Goal: Transaction & Acquisition: Download file/media

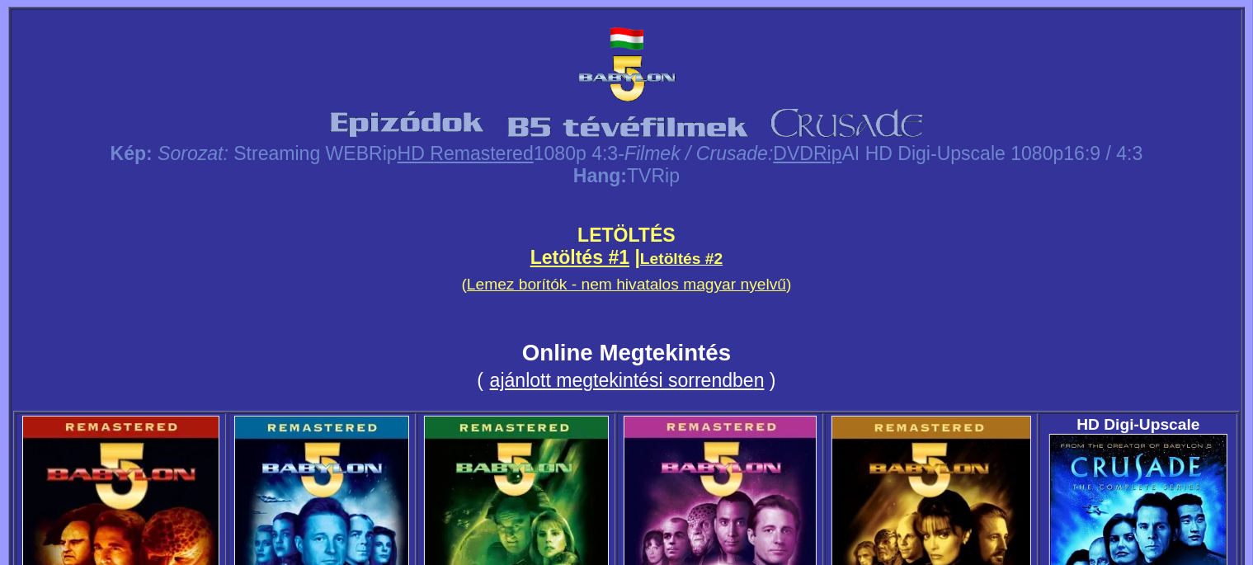
click at [1138, 86] on div "Kép: Sorozat: Streaming WEBRip HD Remastered 1080p 4:3 - Filmek / Crusade: DVDR…" at bounding box center [626, 223] width 1227 height 338
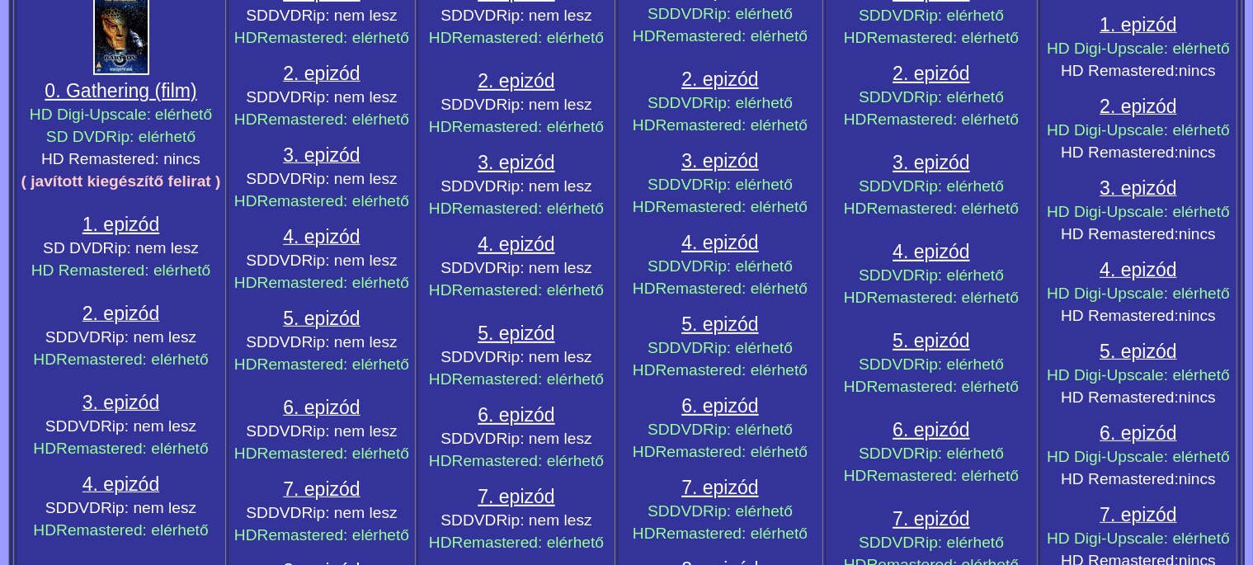
scroll to position [742, 0]
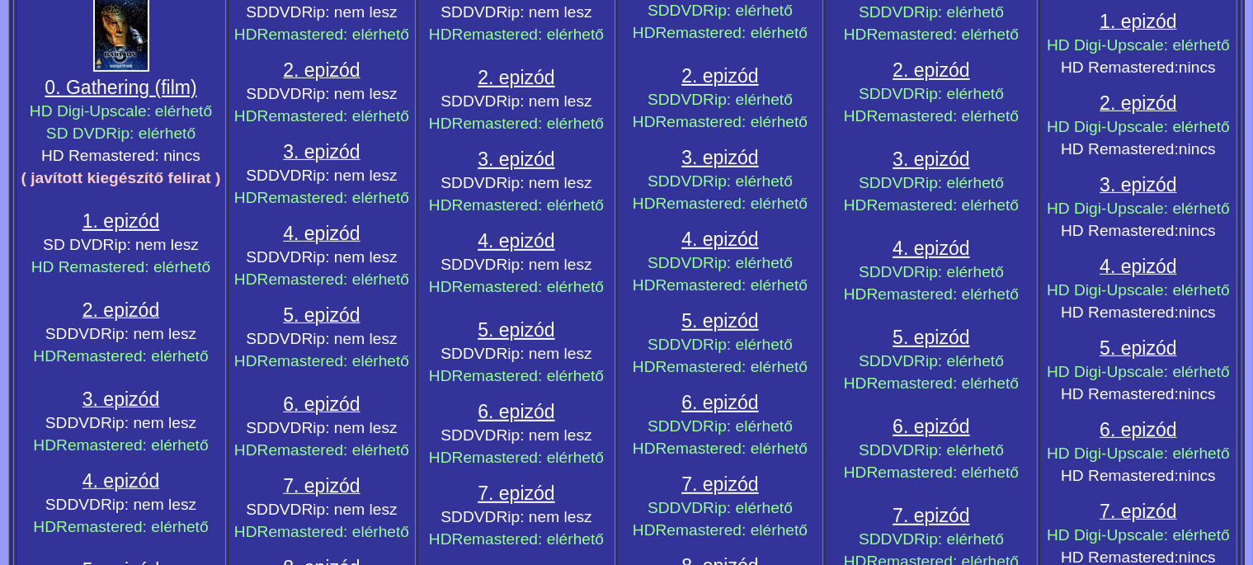
click at [125, 218] on span "1. epizód" at bounding box center [120, 220] width 77 height 21
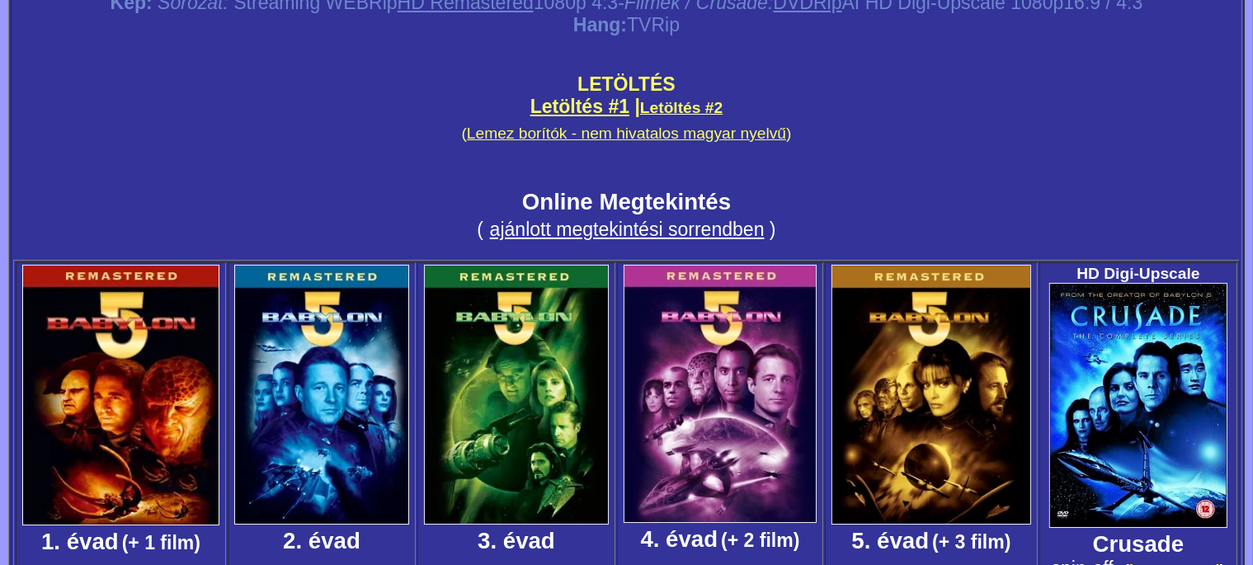
scroll to position [44, 0]
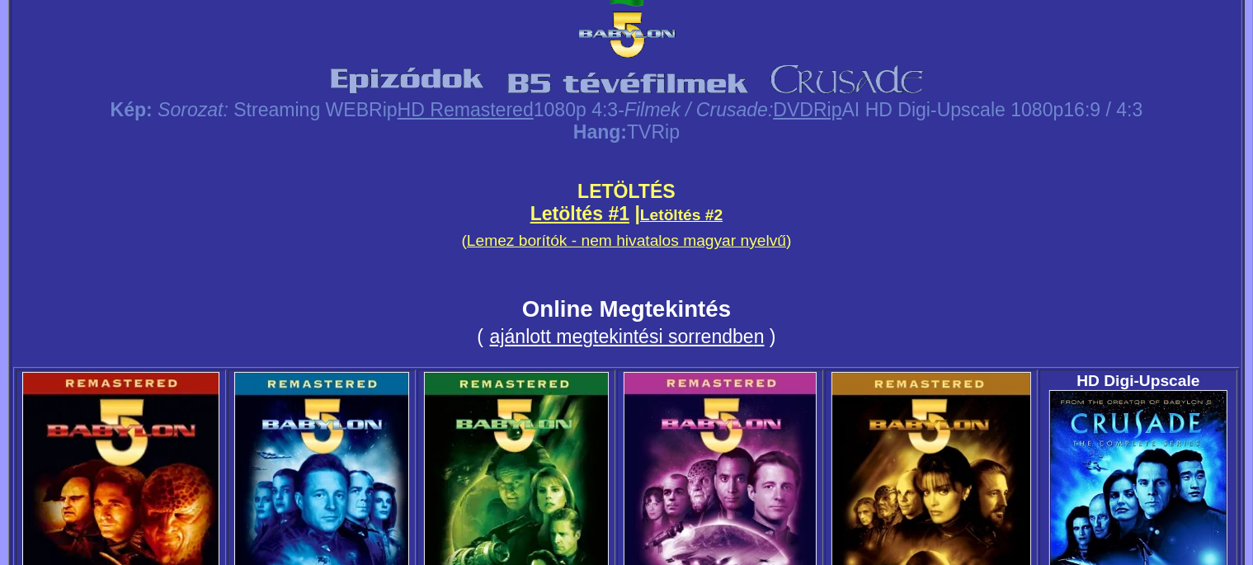
click at [549, 216] on link "Letöltés #1" at bounding box center [579, 213] width 99 height 21
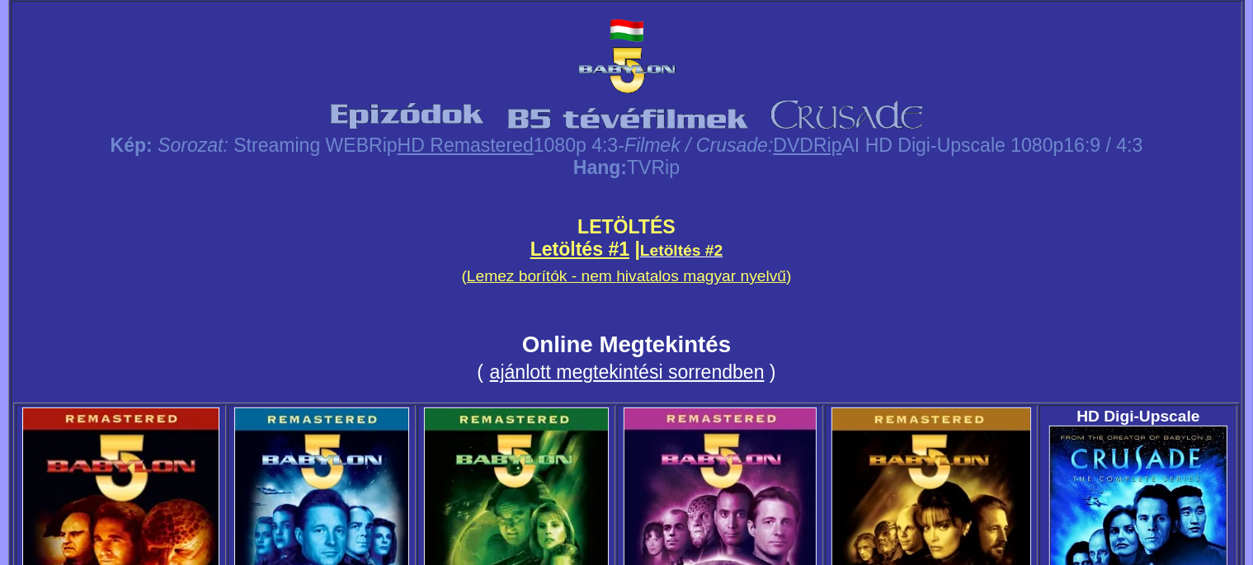
scroll to position [4, 0]
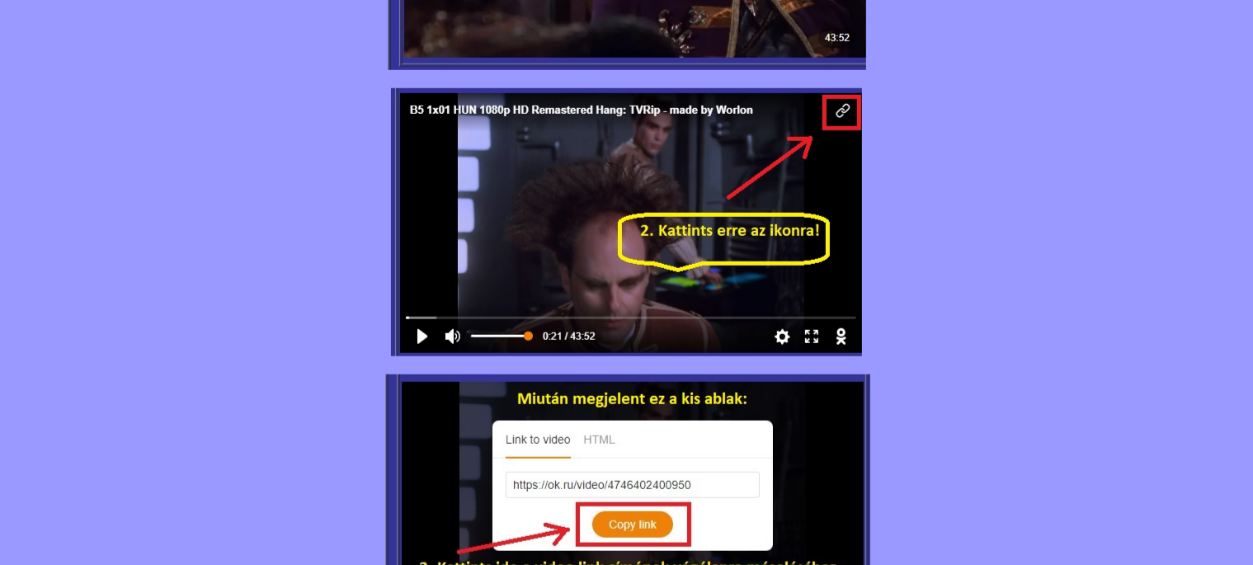
scroll to position [1536, 0]
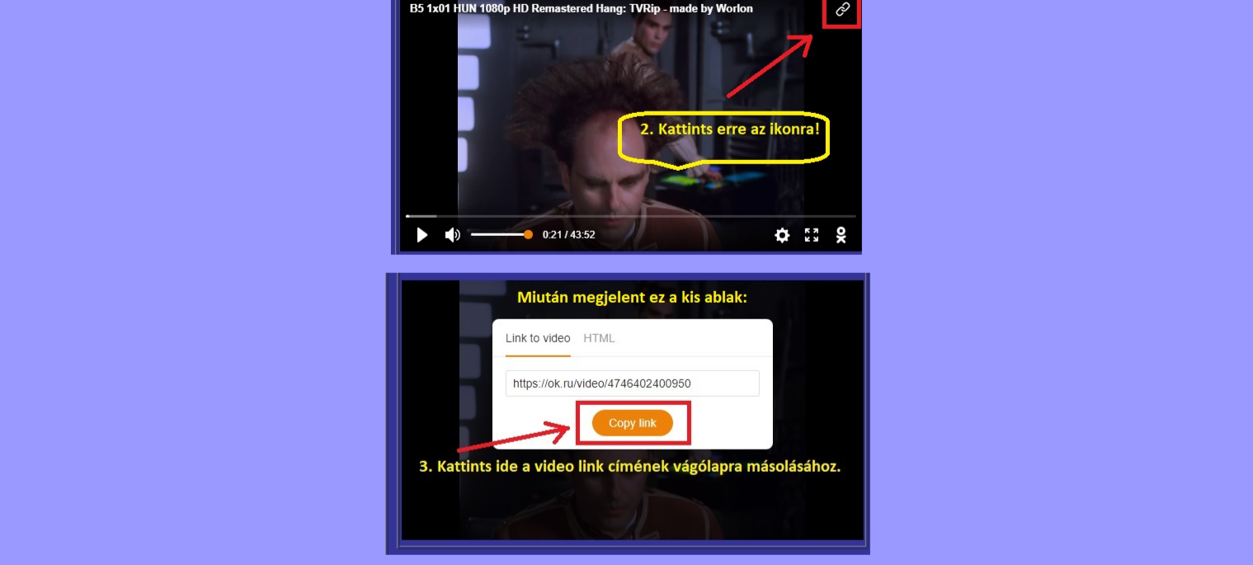
drag, startPoint x: 1252, startPoint y: 493, endPoint x: 1266, endPoint y: 382, distance: 112.4
